Goal: Information Seeking & Learning: Find specific fact

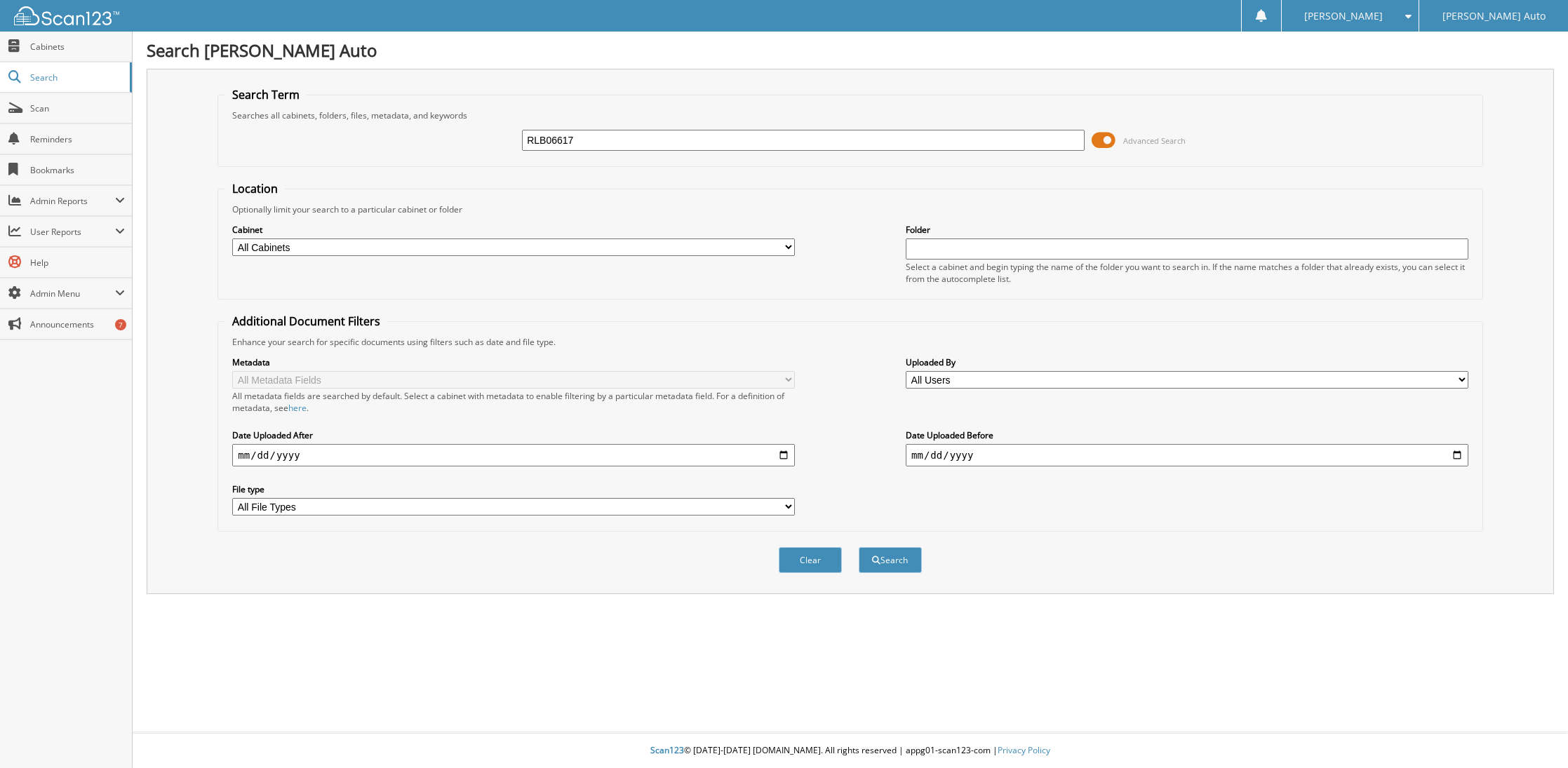
type input "RLB06617"
click at [858, 547] on button "Search" at bounding box center [890, 561] width 63 height 26
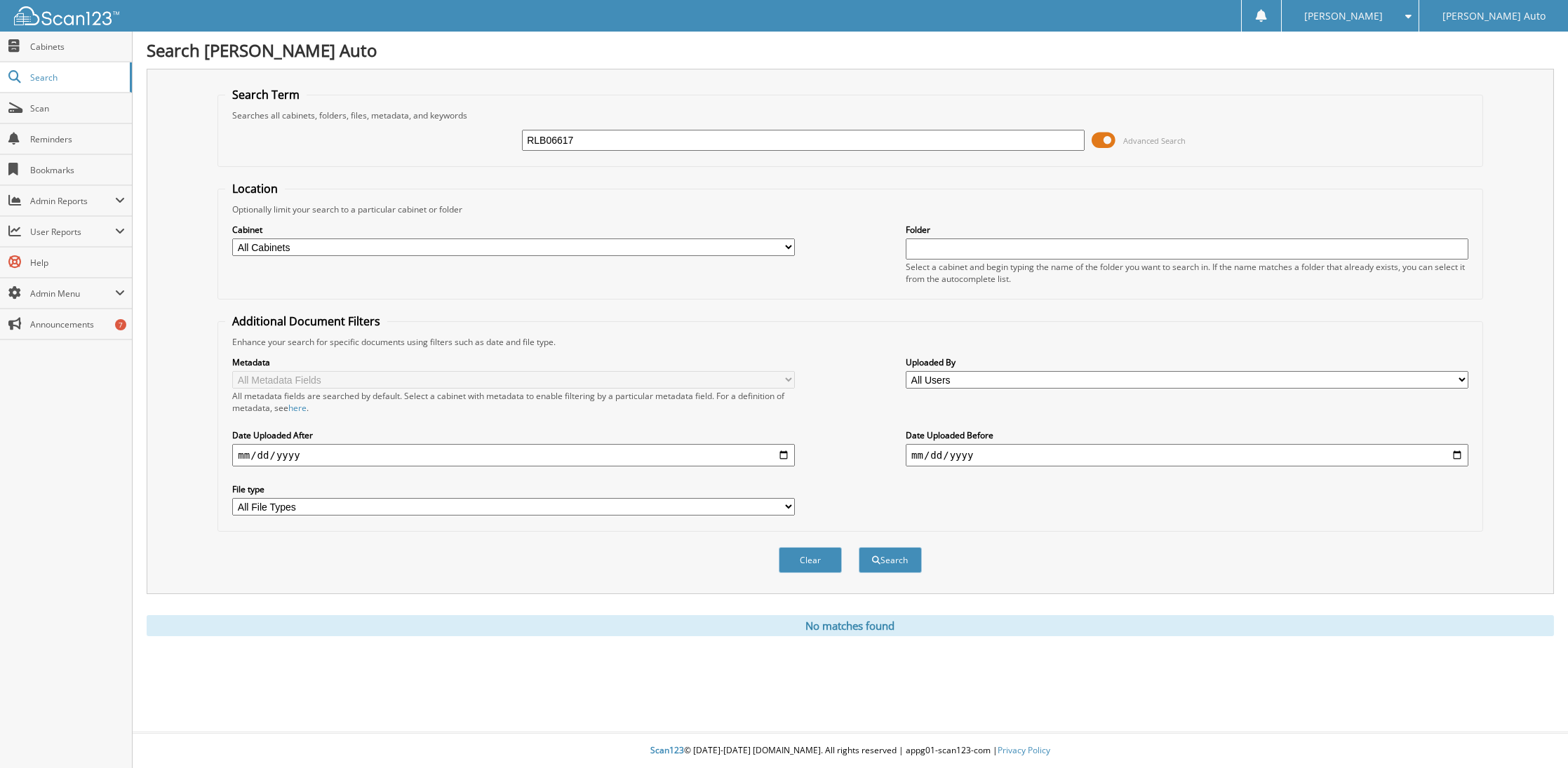
drag, startPoint x: 534, startPoint y: 141, endPoint x: 505, endPoint y: 142, distance: 29.0
click at [505, 142] on div "RLB06617 Advanced Search" at bounding box center [850, 140] width 1249 height 38
type input "B06617"
click at [858, 547] on button "Search" at bounding box center [890, 561] width 63 height 26
